Goal: Transaction & Acquisition: Purchase product/service

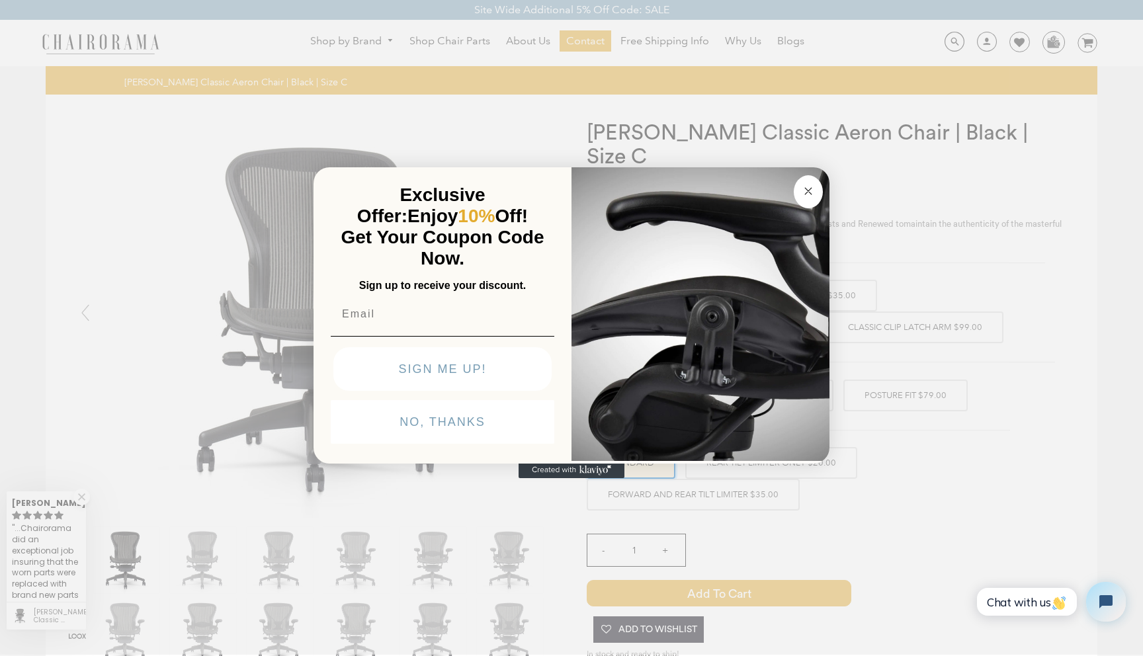
click at [811, 186] on circle "Close dialog" at bounding box center [808, 191] width 15 height 15
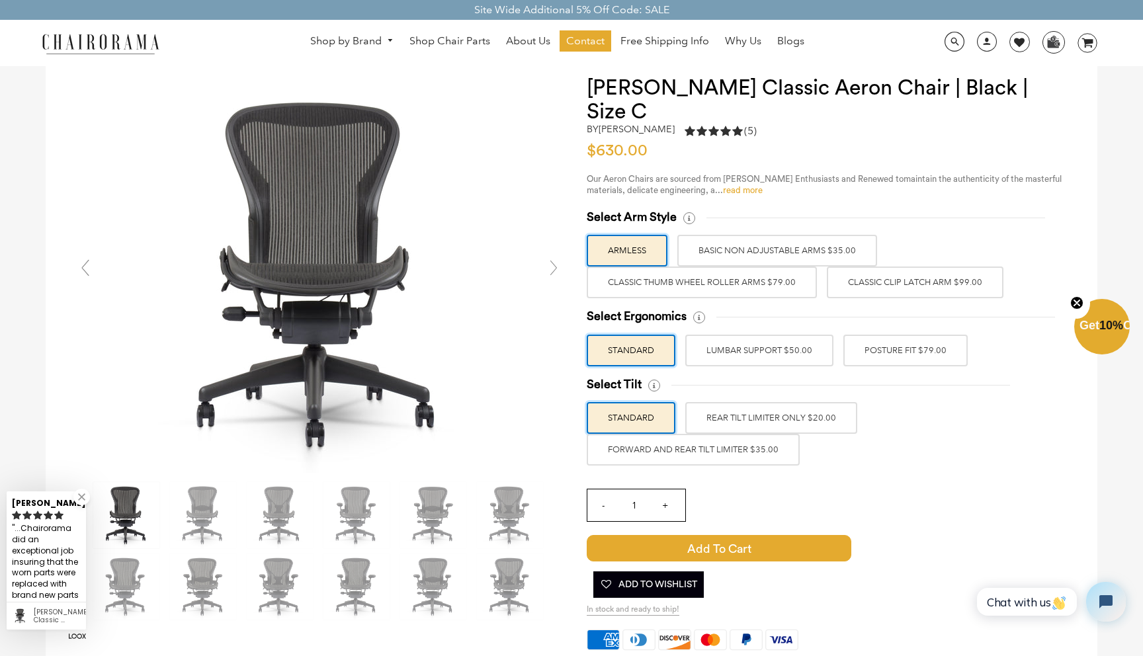
scroll to position [46, 0]
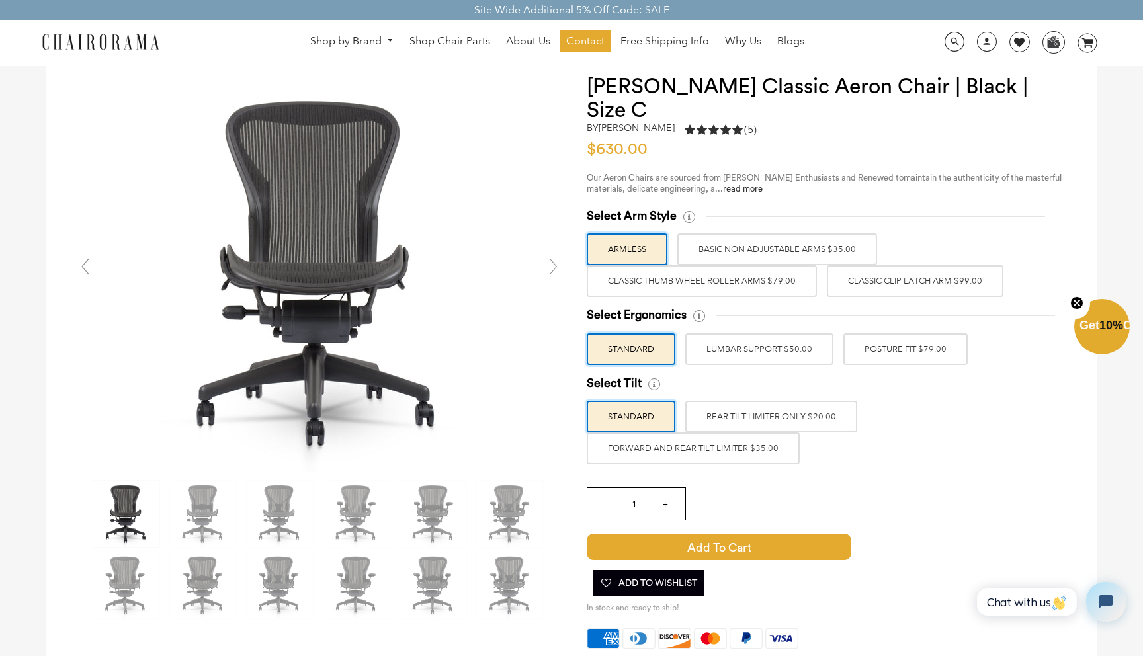
click at [923, 267] on label "Classic Clip Latch Arm $99.00" at bounding box center [914, 281] width 177 height 32
click at [0, 0] on input "Classic Clip Latch Arm $99.00" at bounding box center [0, 0] width 0 height 0
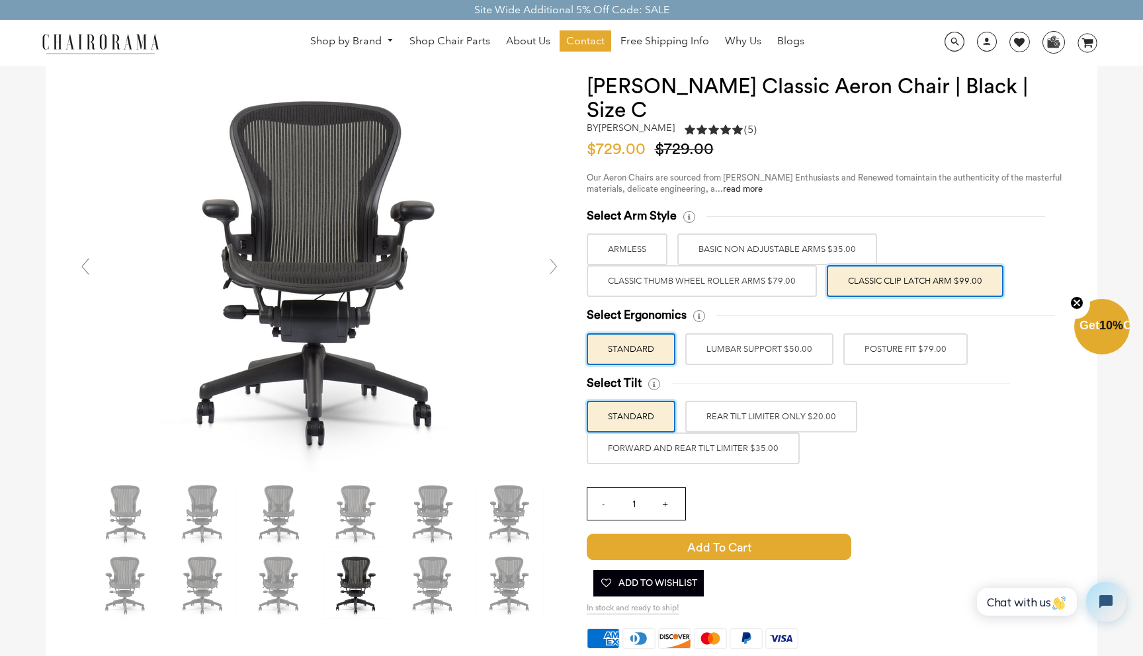
click at [770, 265] on label "Classic Thumb Wheel Roller Arms $79.00" at bounding box center [701, 281] width 230 height 32
click at [0, 0] on input "Classic Thumb Wheel Roller Arms $79.00" at bounding box center [0, 0] width 0 height 0
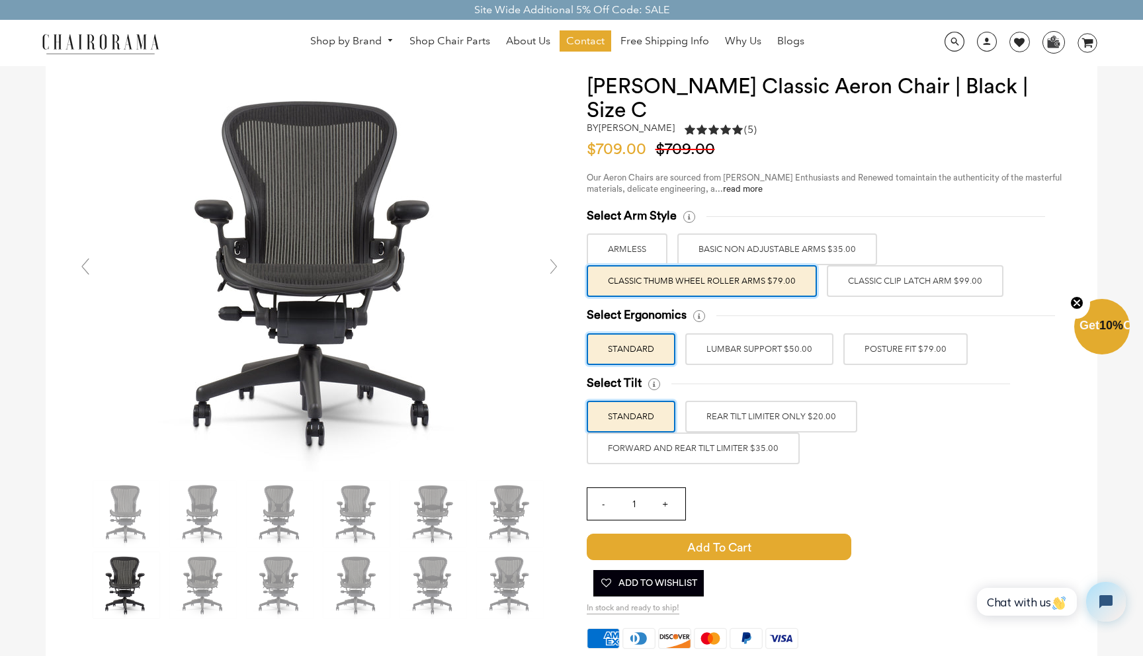
click at [874, 265] on label "Classic Clip Latch Arm $99.00" at bounding box center [914, 281] width 177 height 32
click at [0, 0] on input "Classic Clip Latch Arm $99.00" at bounding box center [0, 0] width 0 height 0
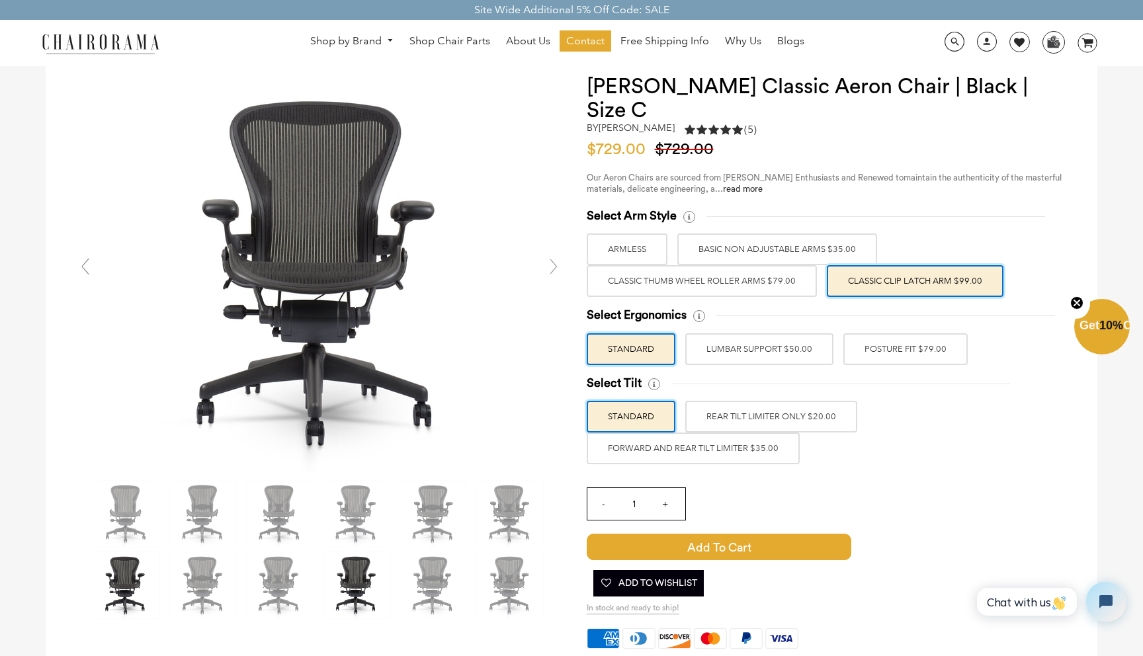
click at [784, 265] on label "Classic Thumb Wheel Roller Arms $79.00" at bounding box center [701, 281] width 230 height 32
click at [0, 0] on input "Classic Thumb Wheel Roller Arms $79.00" at bounding box center [0, 0] width 0 height 0
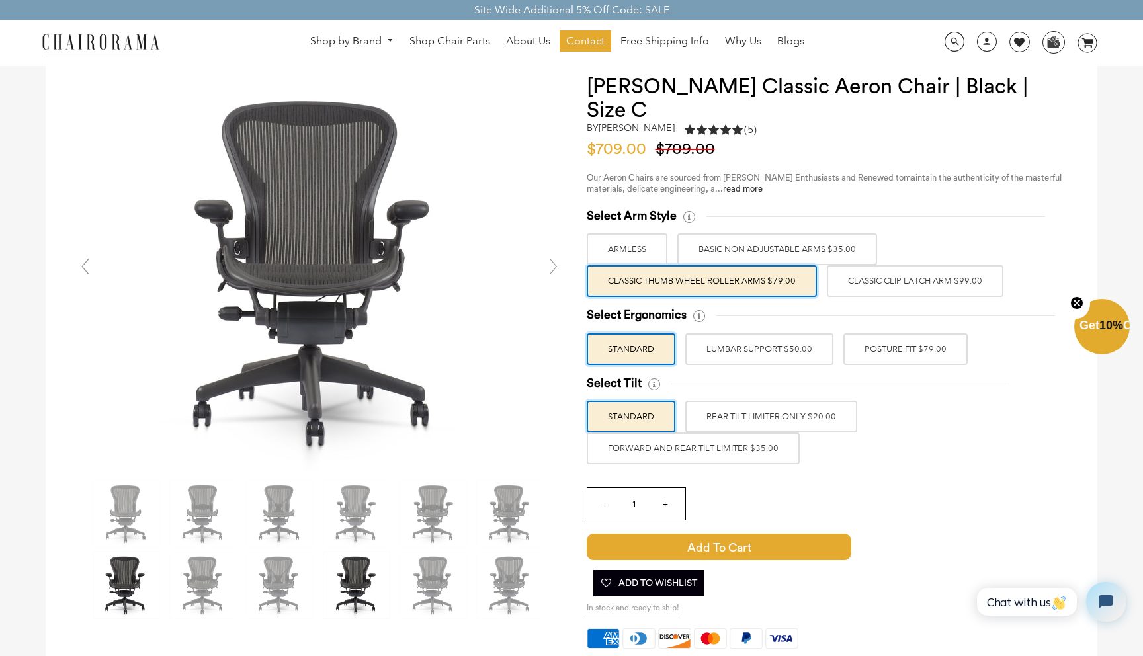
click at [934, 265] on label "Classic Clip Latch Arm $99.00" at bounding box center [914, 281] width 177 height 32
click at [0, 0] on input "Classic Clip Latch Arm $99.00" at bounding box center [0, 0] width 0 height 0
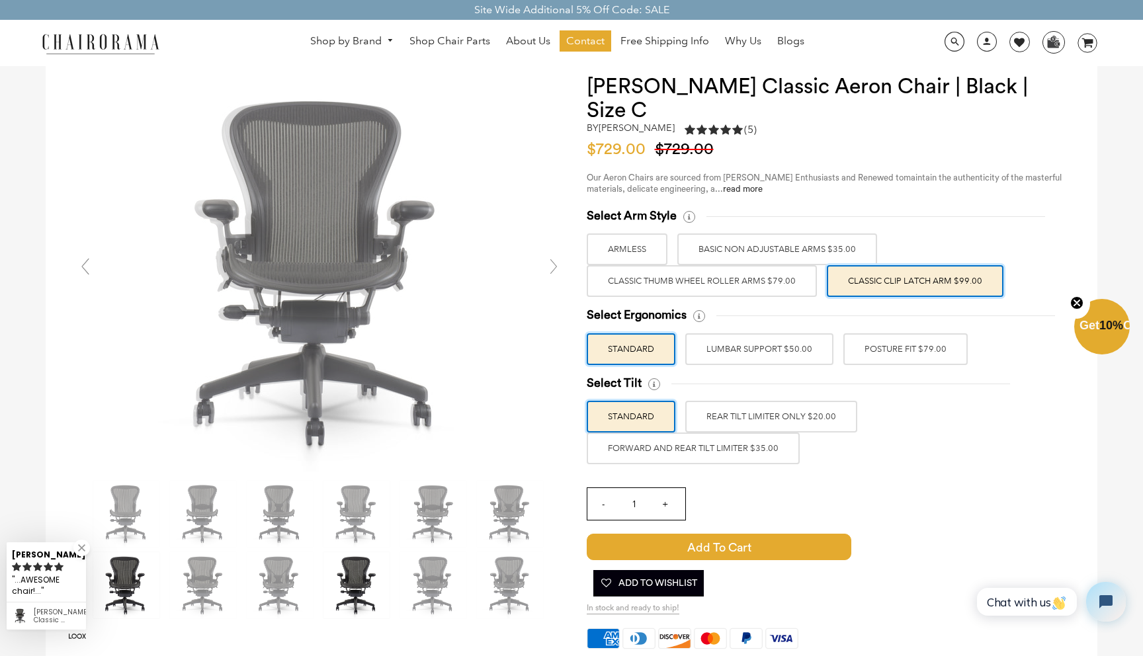
click at [806, 266] on label "Classic Thumb Wheel Roller Arms $79.00" at bounding box center [701, 281] width 230 height 32
click at [0, 0] on input "Classic Thumb Wheel Roller Arms $79.00" at bounding box center [0, 0] width 0 height 0
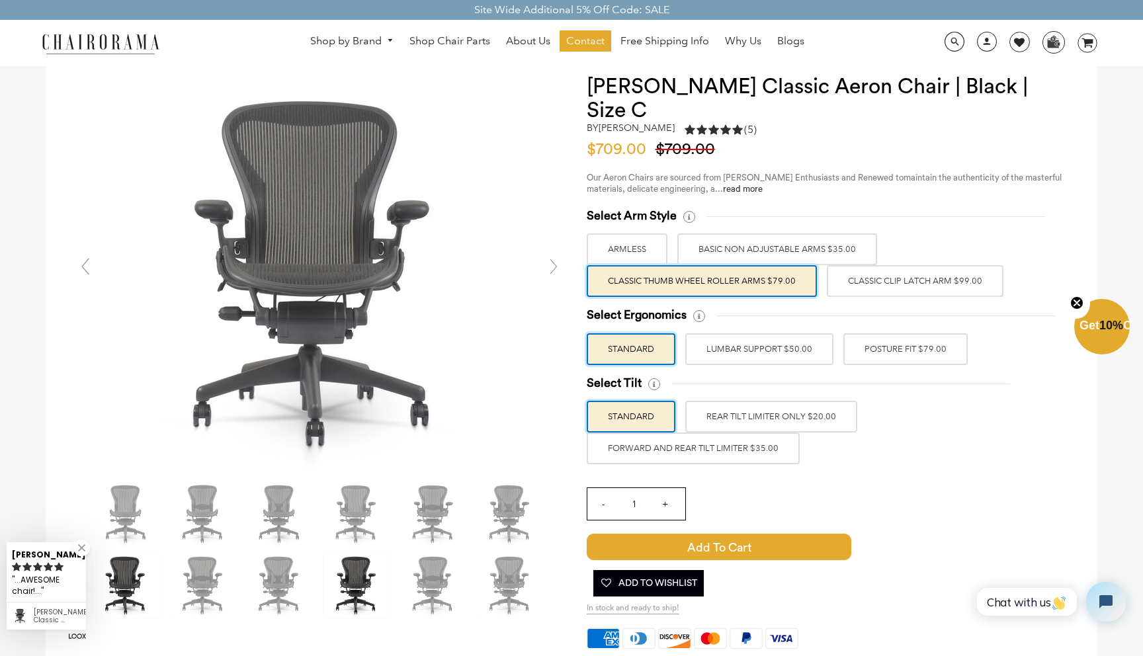
click at [985, 270] on label "Classic Clip Latch Arm $99.00" at bounding box center [914, 281] width 177 height 32
click at [0, 0] on input "Classic Clip Latch Arm $99.00" at bounding box center [0, 0] width 0 height 0
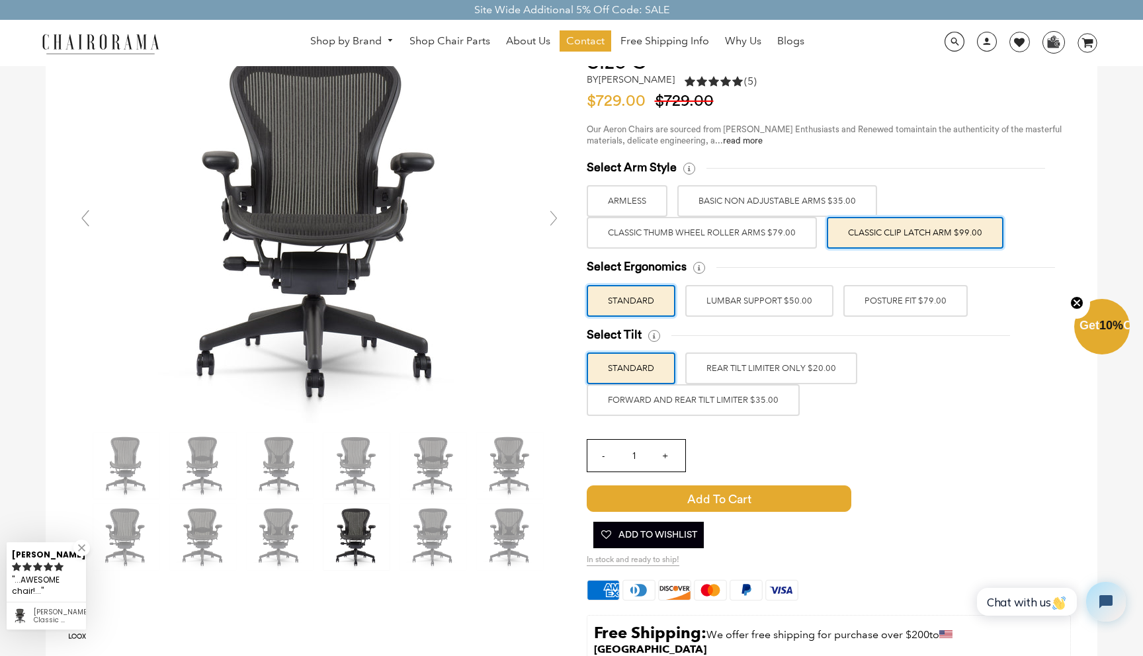
scroll to position [96, 0]
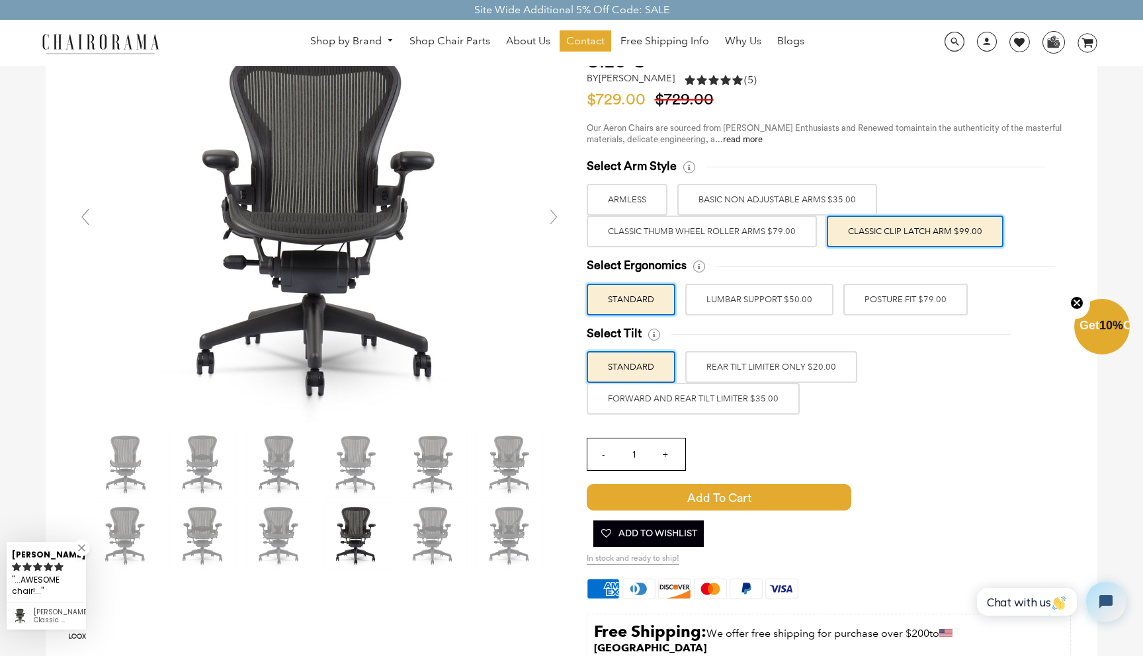
click at [899, 288] on label "POSTURE FIT $79.00" at bounding box center [905, 300] width 124 height 32
click at [0, 0] on input "POSTURE FIT $79.00" at bounding box center [0, 0] width 0 height 0
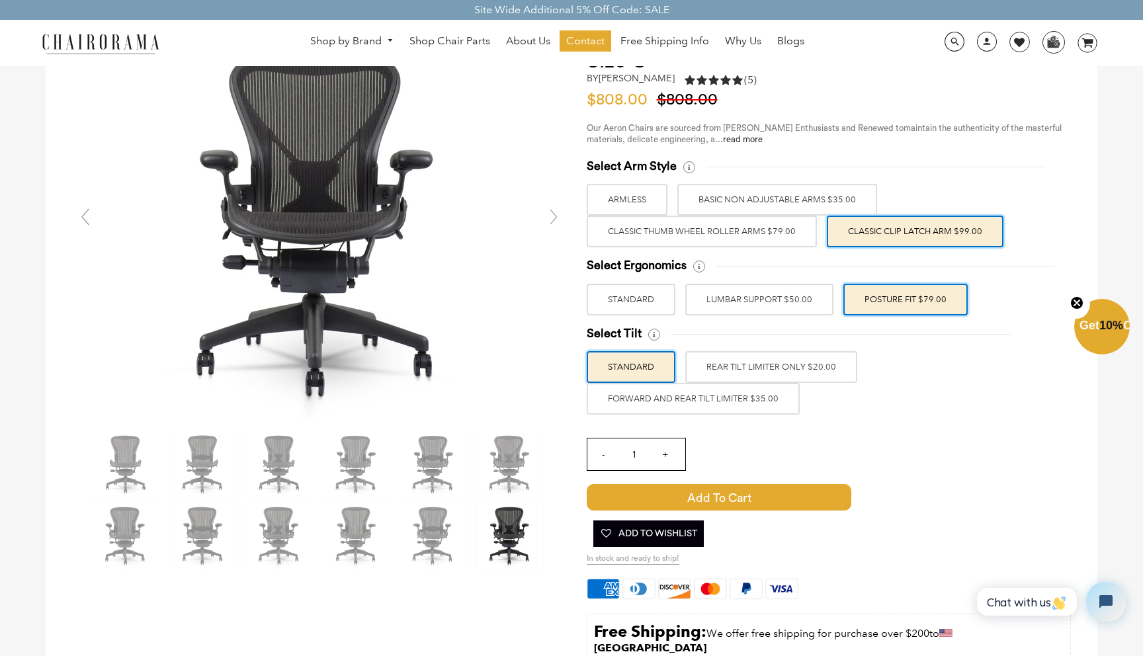
click at [764, 383] on label "FORWARD AND REAR TILT LIMITER $35.00" at bounding box center [692, 399] width 213 height 32
click at [0, 0] on input "FORWARD AND REAR TILT LIMITER $35.00" at bounding box center [0, 0] width 0 height 0
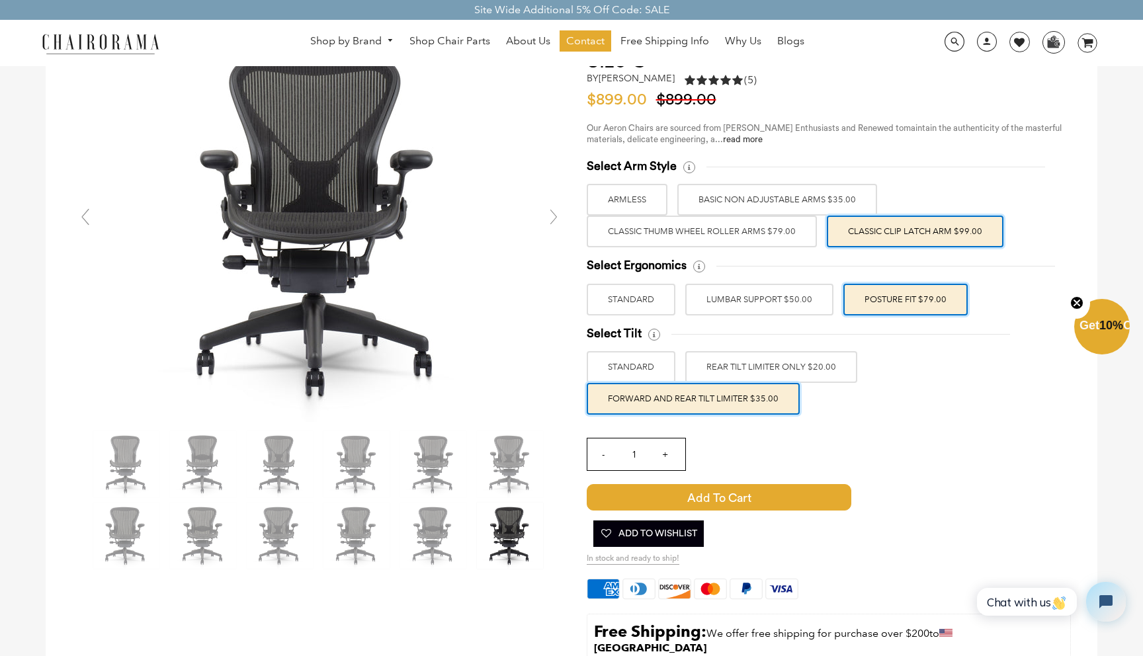
scroll to position [0, 0]
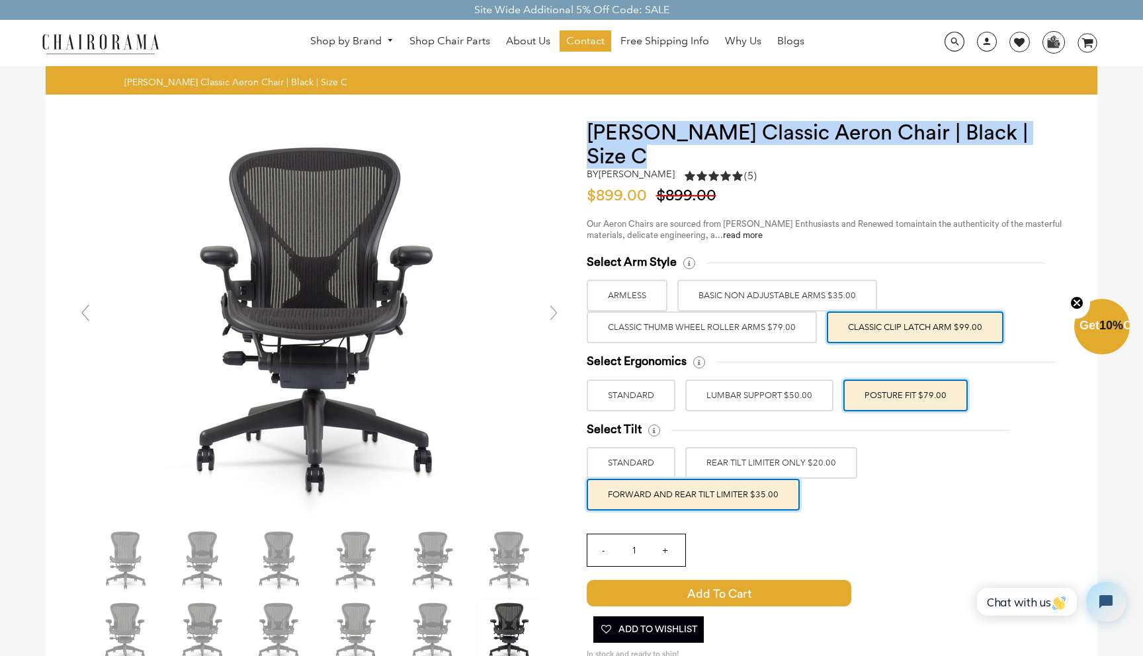
drag, startPoint x: 588, startPoint y: 132, endPoint x: 1077, endPoint y: 130, distance: 488.6
click at [1077, 130] on div at bounding box center [571, 597] width 1051 height 1005
copy h1 "[PERSON_NAME] Classic Aeron Chair | Black | Size C"
